Goal: Task Accomplishment & Management: Use online tool/utility

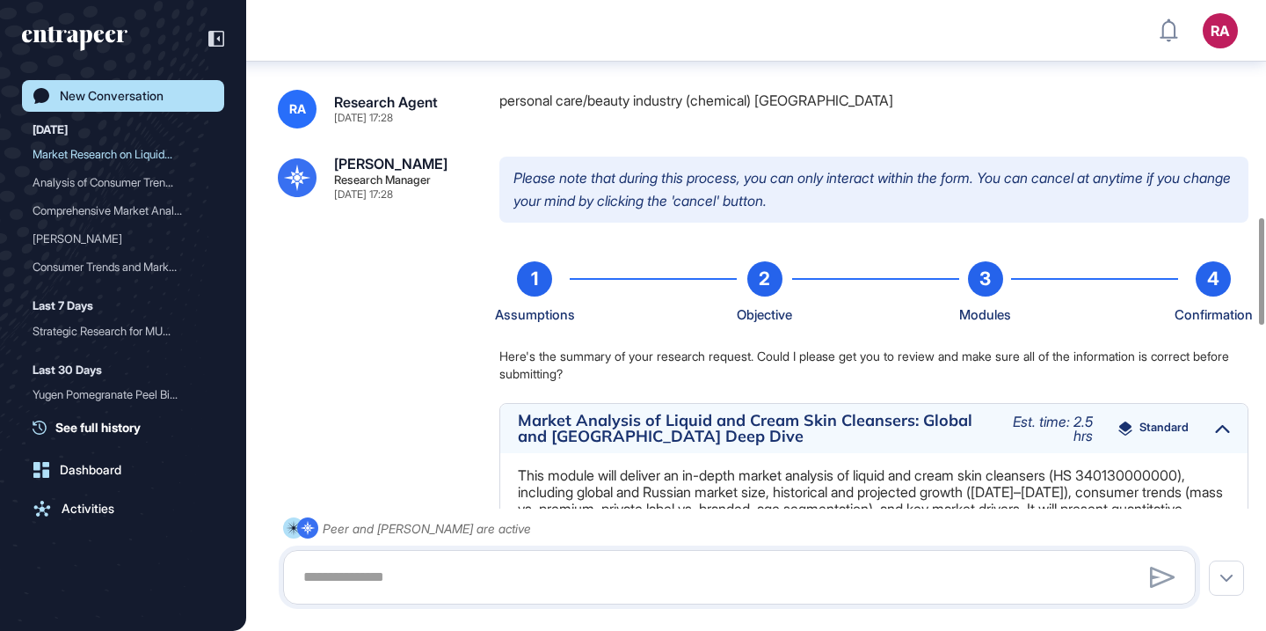
scroll to position [1484, 0]
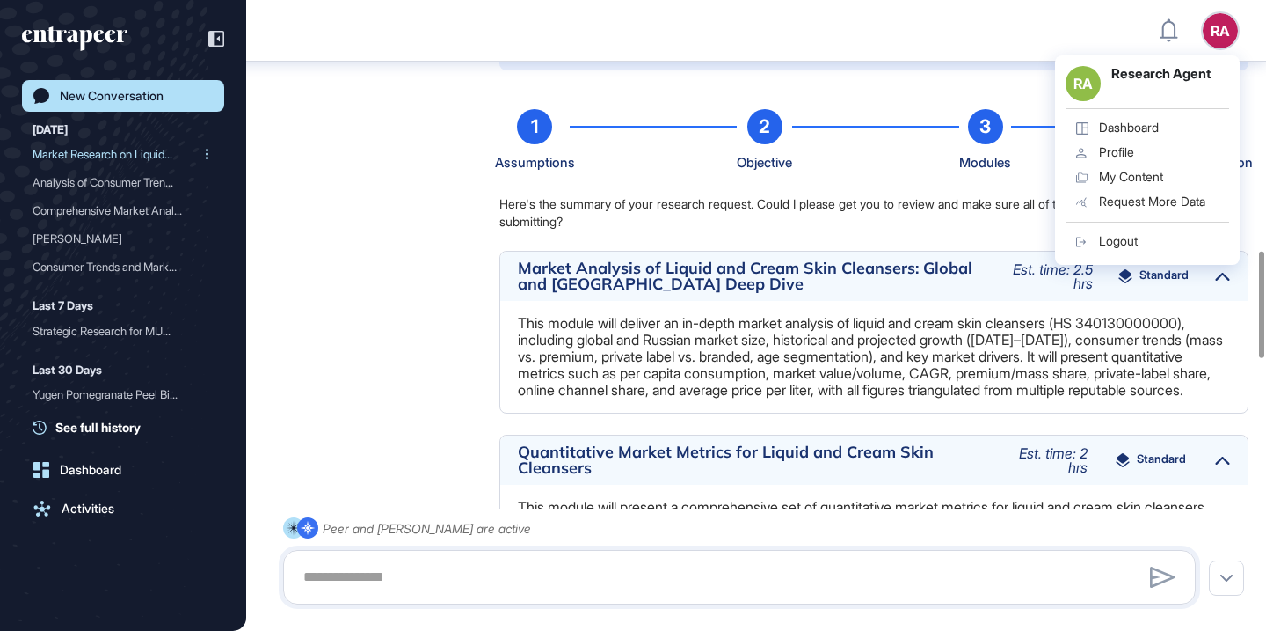
click at [113, 162] on div "Market Research on Liquid..." at bounding box center [116, 154] width 167 height 28
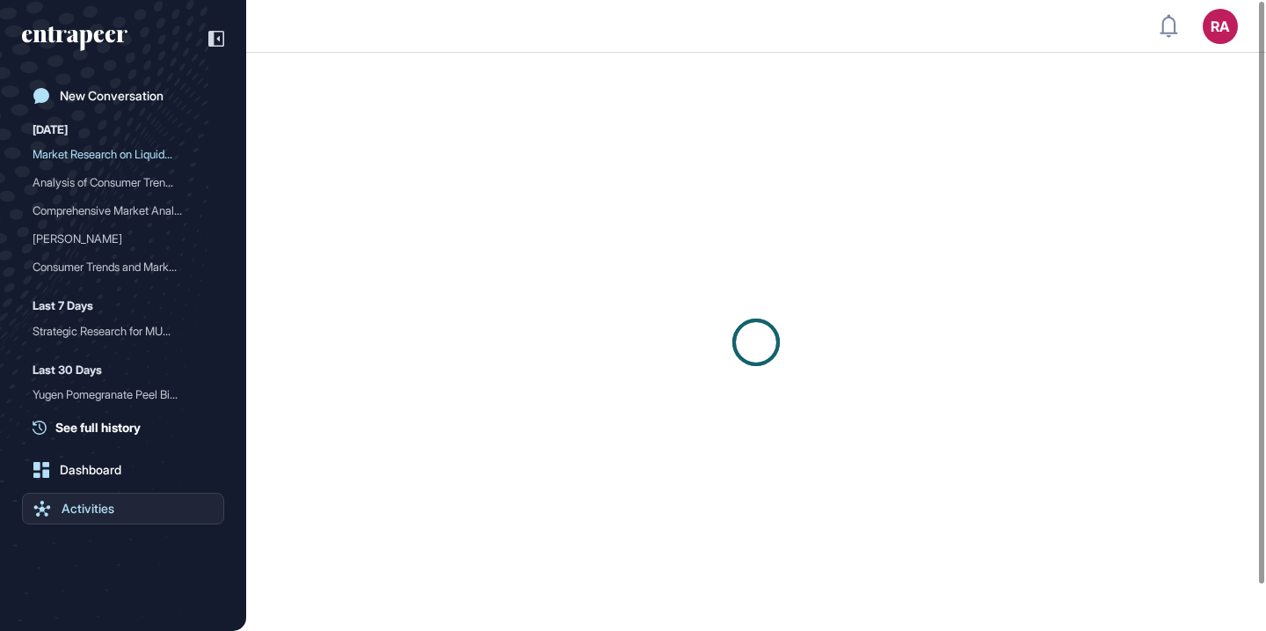
click at [93, 513] on div "Activities" at bounding box center [88, 508] width 53 height 14
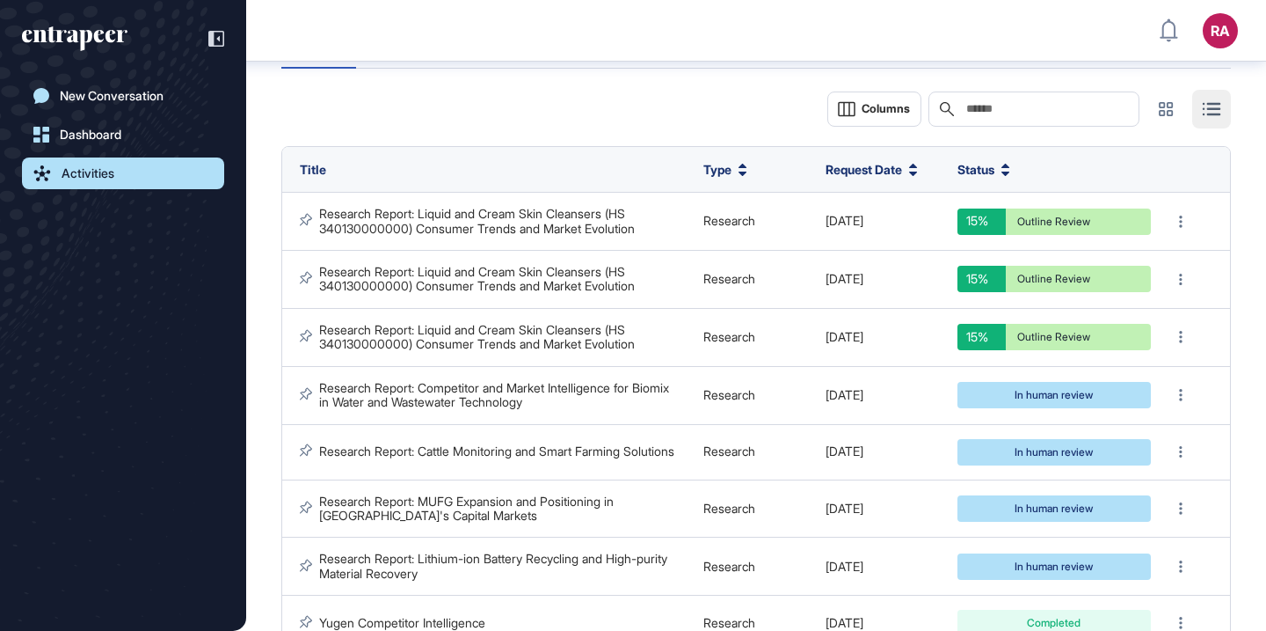
scroll to position [120, 0]
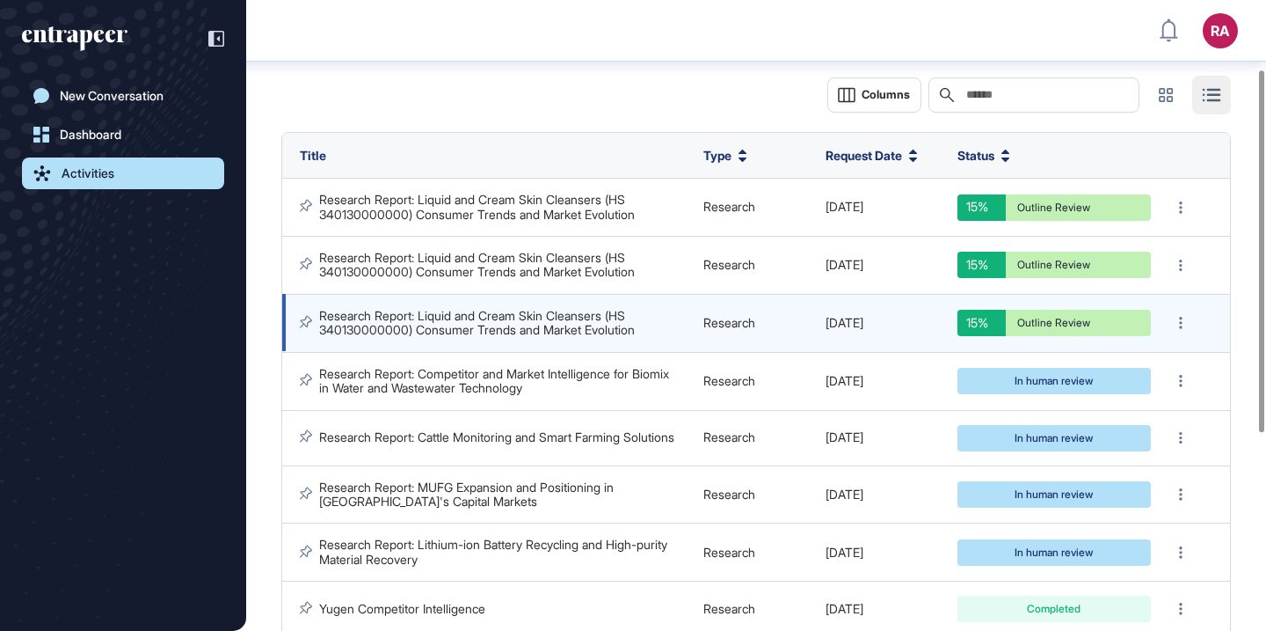
click at [594, 324] on link "Research Report: Liquid and Cream Skin Cleansers (HS 340130000000) Consumer Tre…" at bounding box center [477, 322] width 316 height 29
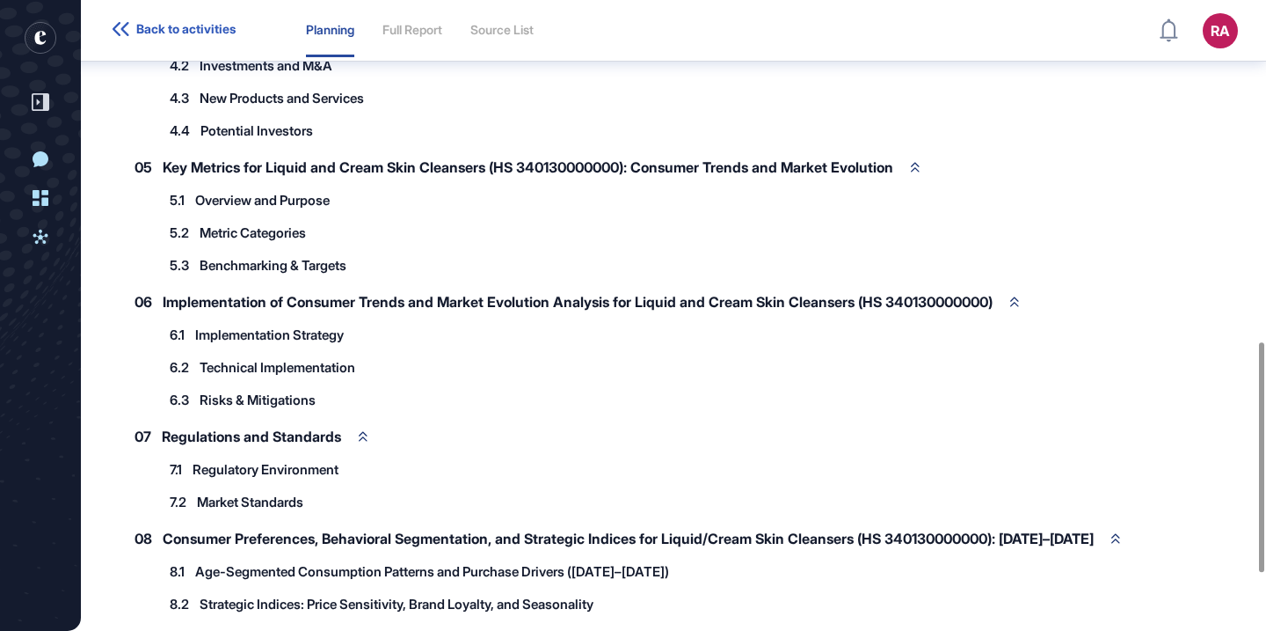
scroll to position [932, 0]
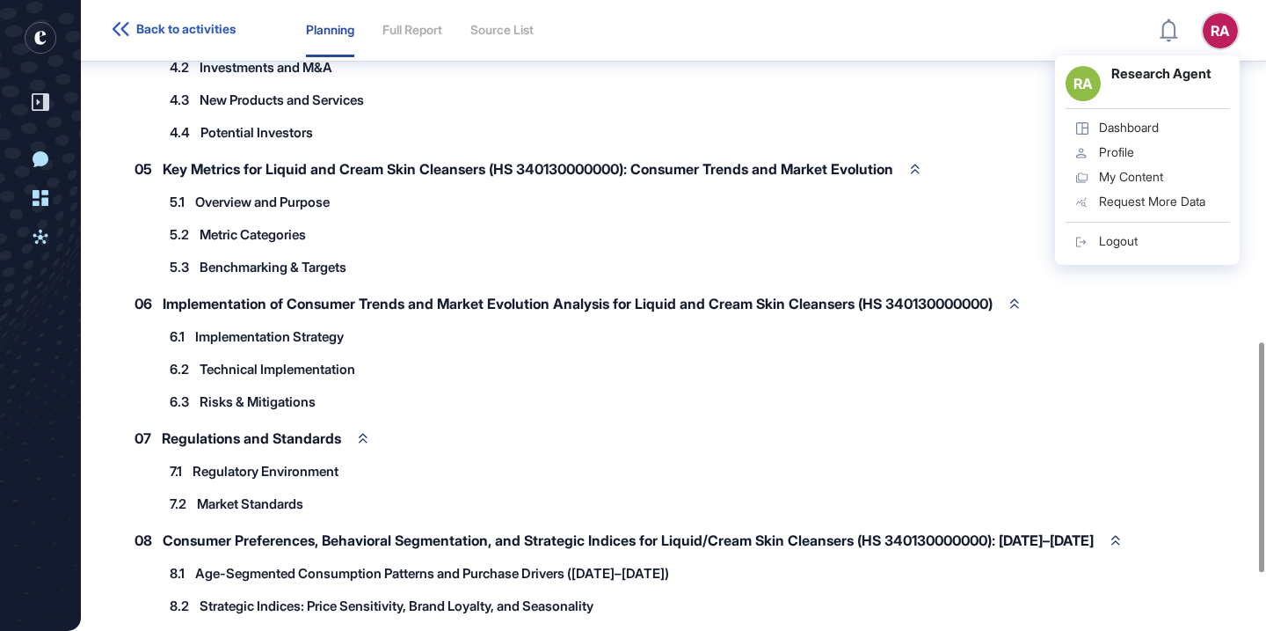
click at [1218, 55] on div "RA Research Agent Dashboard Profile My Content Request More Data Logout" at bounding box center [1147, 159] width 185 height 209
click at [1222, 55] on div "RA Research Agent Dashboard Profile My Content Request More Data Logout" at bounding box center [1147, 159] width 185 height 209
click at [1214, 35] on div "RA" at bounding box center [1220, 30] width 35 height 35
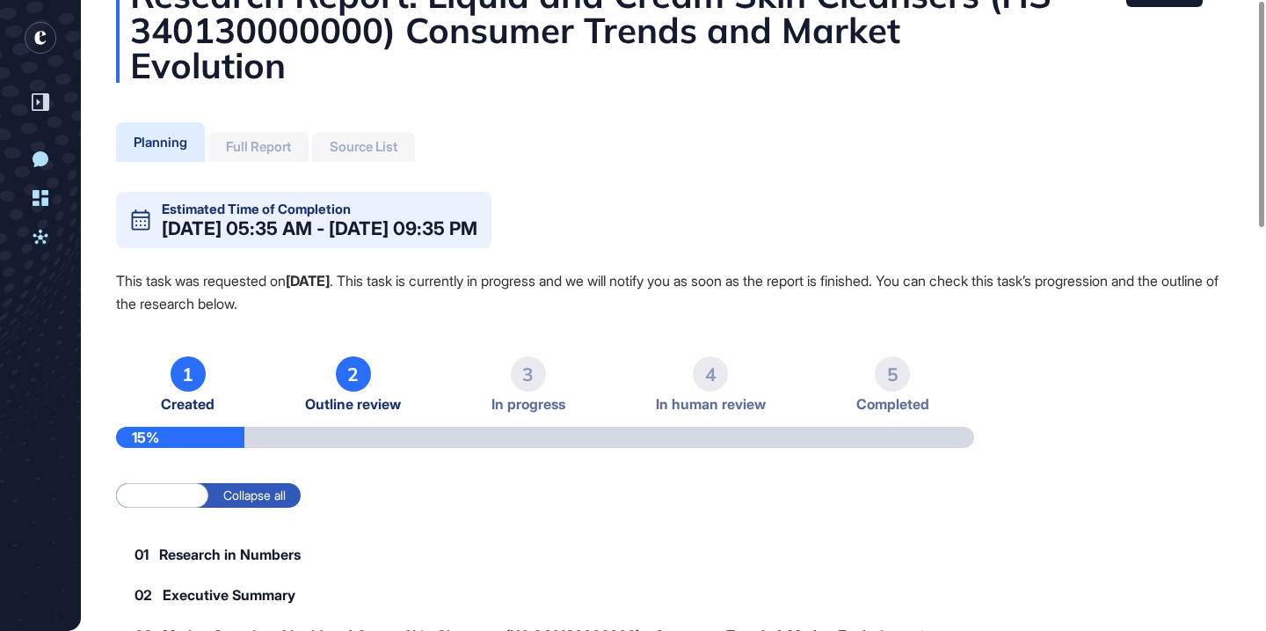
scroll to position [0, 0]
